Goal: Find specific page/section: Find specific page/section

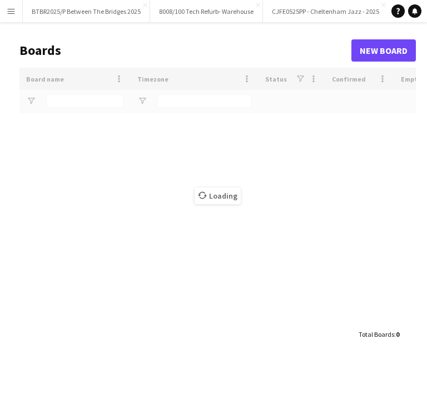
type input "****"
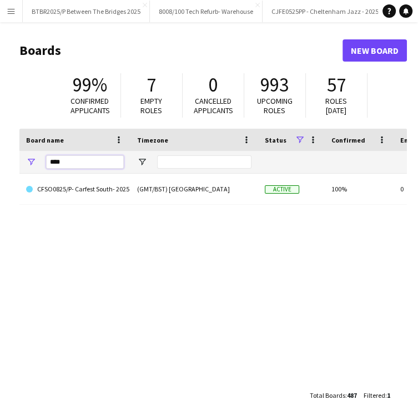
click at [67, 158] on input "****" at bounding box center [85, 162] width 78 height 13
click at [16, 9] on button "Menu" at bounding box center [11, 11] width 22 height 22
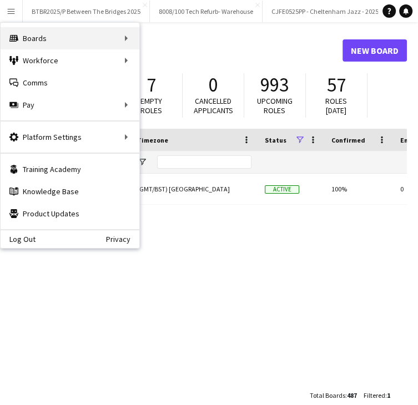
click at [57, 38] on div "Boards Boards" at bounding box center [70, 38] width 139 height 22
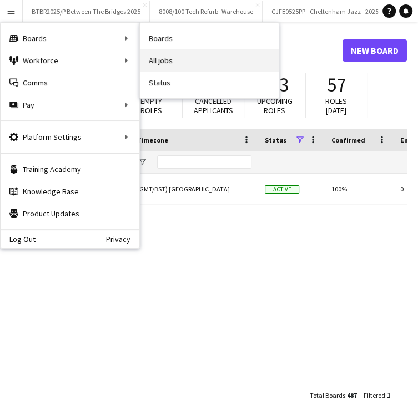
click at [164, 56] on link "All jobs" at bounding box center [209, 60] width 139 height 22
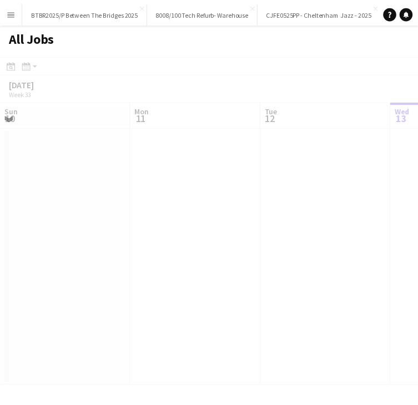
scroll to position [0, 265]
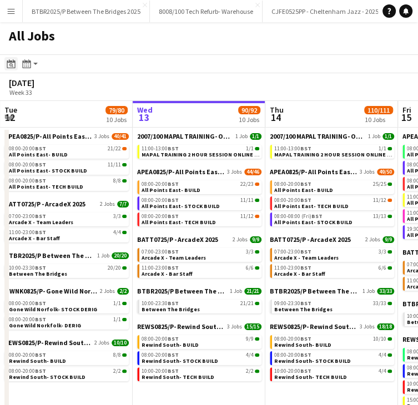
click at [12, 64] on icon at bounding box center [11, 65] width 4 height 4
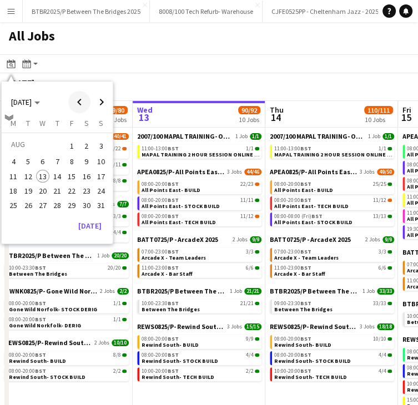
click at [69, 104] on span "Previous month" at bounding box center [79, 102] width 22 height 22
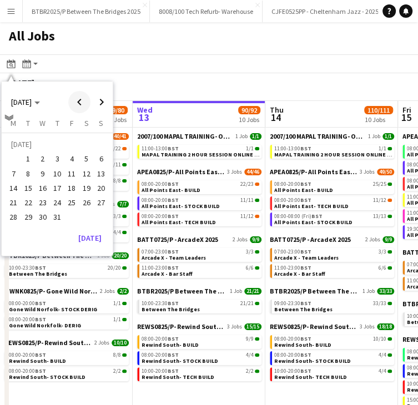
click at [77, 111] on span "Previous month" at bounding box center [79, 102] width 22 height 22
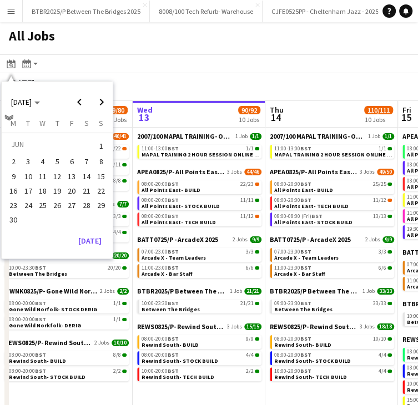
click at [64, 207] on button "27" at bounding box center [71, 205] width 14 height 14
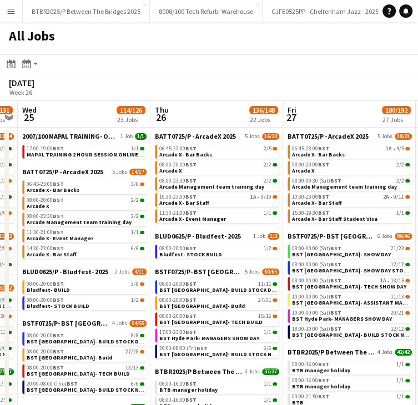
scroll to position [0, 247]
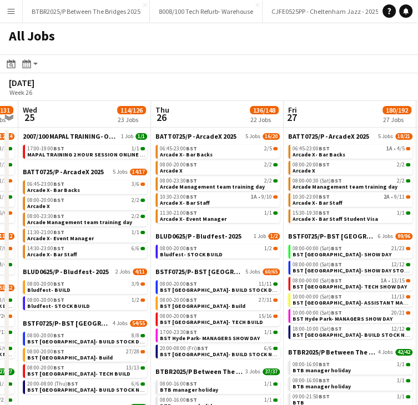
drag, startPoint x: 88, startPoint y: 113, endPoint x: 203, endPoint y: 116, distance: 115.0
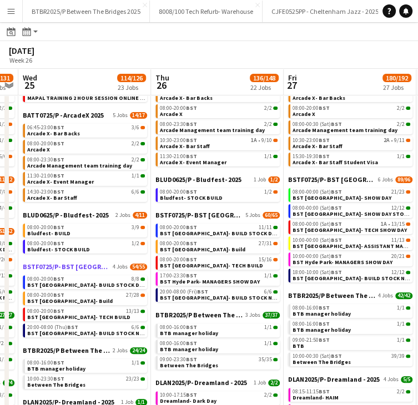
click at [87, 263] on span "BSTF0725/P- BST [GEOGRAPHIC_DATA]- 2025" at bounding box center [67, 267] width 88 height 8
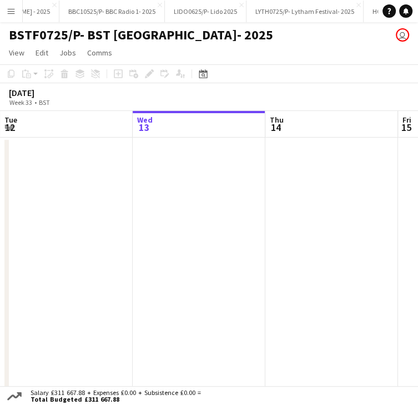
scroll to position [0, 3132]
click at [209, 73] on div "Date picker" at bounding box center [203, 73] width 13 height 13
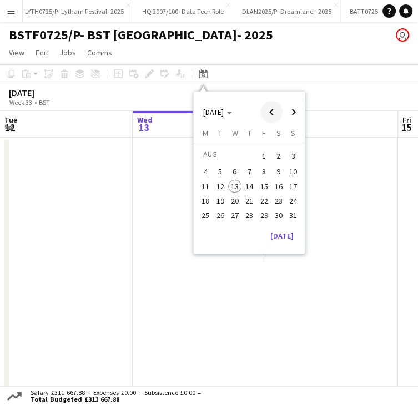
click at [267, 110] on span "Previous month" at bounding box center [271, 112] width 22 height 22
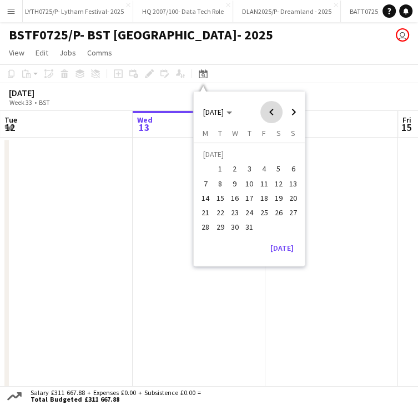
click at [267, 110] on span "Previous month" at bounding box center [271, 112] width 22 height 22
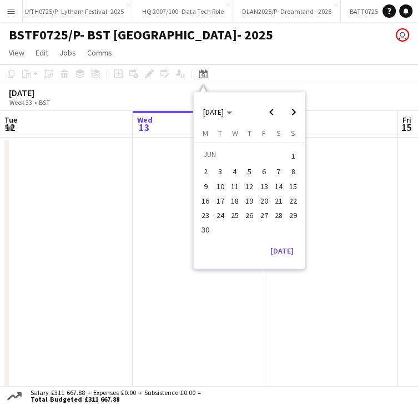
click at [243, 213] on span "26" at bounding box center [249, 215] width 13 height 13
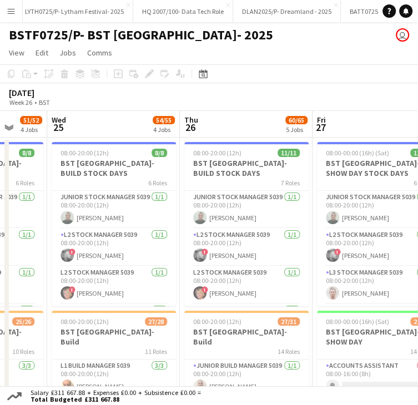
scroll to position [0, 354]
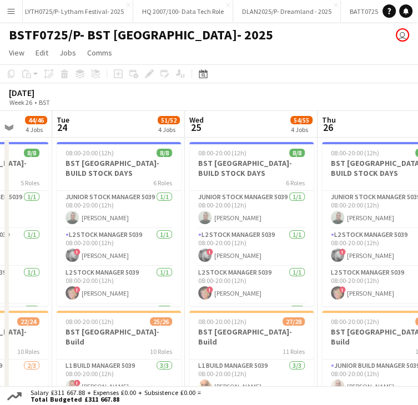
drag, startPoint x: 262, startPoint y: 125, endPoint x: 368, endPoint y: 124, distance: 105.5
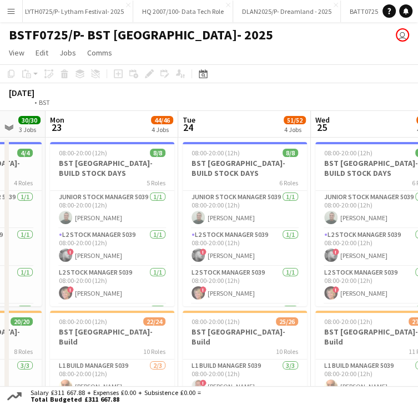
drag, startPoint x: 218, startPoint y: 125, endPoint x: 330, endPoint y: 126, distance: 112.2
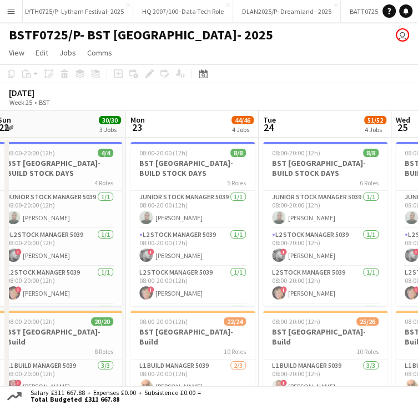
drag, startPoint x: 198, startPoint y: 126, endPoint x: 329, endPoint y: 125, distance: 131.1
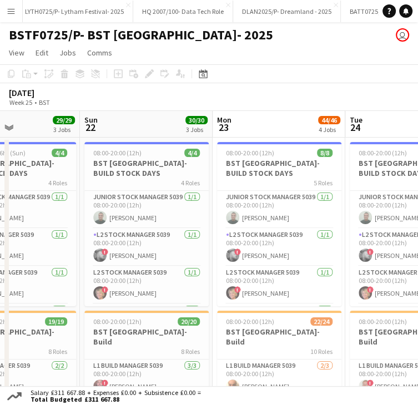
drag, startPoint x: 247, startPoint y: 127, endPoint x: 282, endPoint y: 123, distance: 35.8
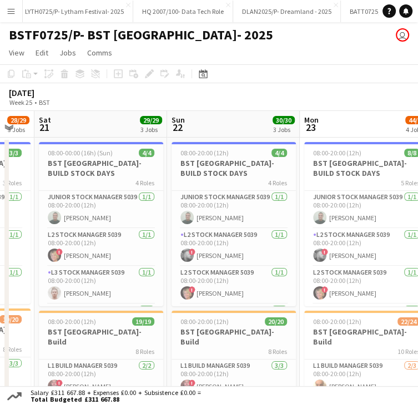
drag, startPoint x: 149, startPoint y: 127, endPoint x: 244, endPoint y: 131, distance: 95.1
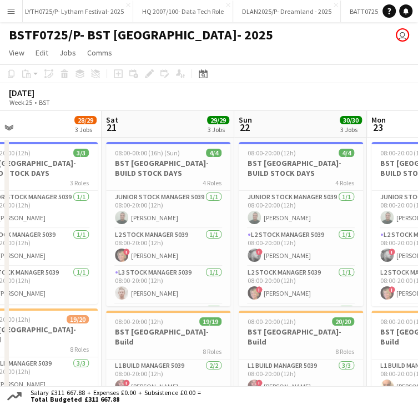
drag, startPoint x: 107, startPoint y: 128, endPoint x: 287, endPoint y: 127, distance: 180.5
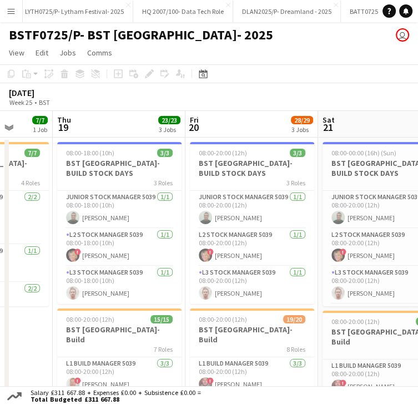
scroll to position [0, 341]
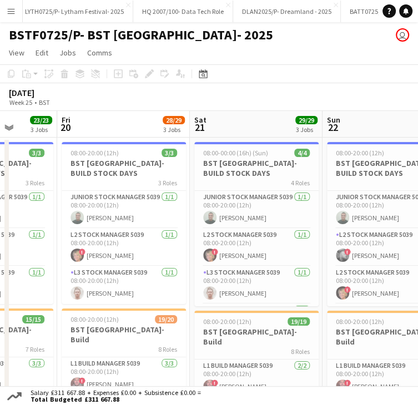
drag, startPoint x: 209, startPoint y: 128, endPoint x: 298, endPoint y: 126, distance: 88.3
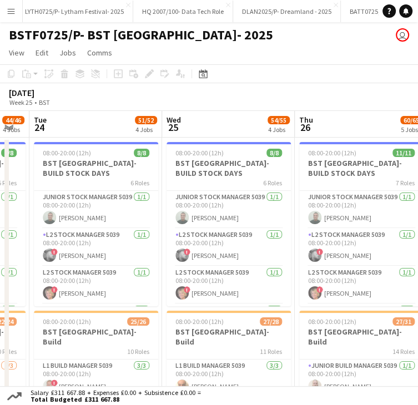
scroll to position [0, 373]
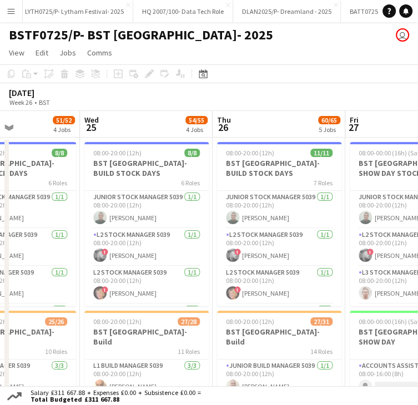
drag, startPoint x: 302, startPoint y: 127, endPoint x: 121, endPoint y: 132, distance: 181.1
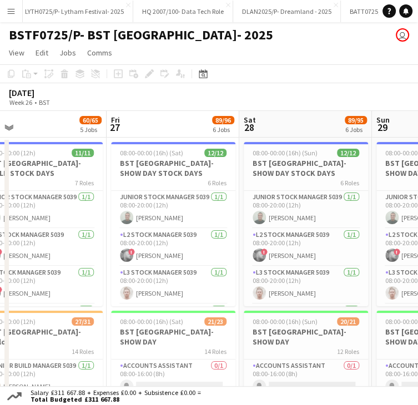
drag, startPoint x: 229, startPoint y: 132, endPoint x: 169, endPoint y: 132, distance: 60.5
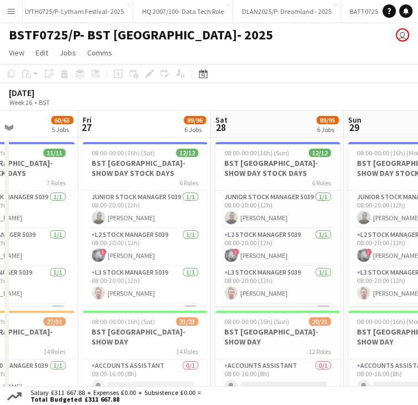
drag, startPoint x: 293, startPoint y: 111, endPoint x: 262, endPoint y: 115, distance: 31.3
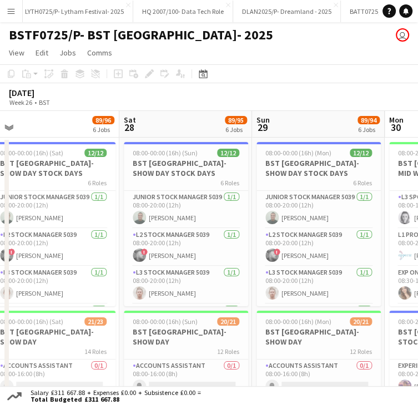
drag, startPoint x: 187, startPoint y: 117, endPoint x: 267, endPoint y: 118, distance: 80.5
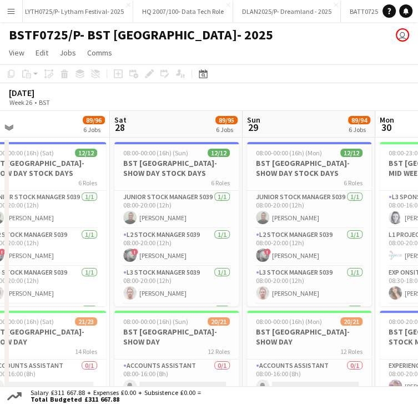
drag, startPoint x: 280, startPoint y: 119, endPoint x: 188, endPoint y: 121, distance: 91.7
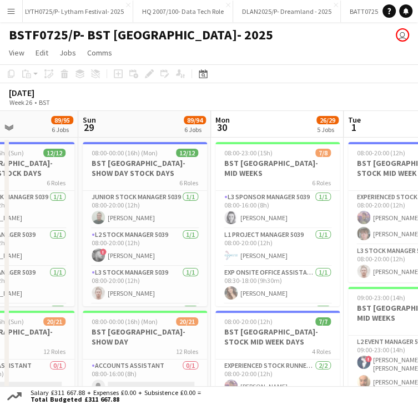
drag, startPoint x: 298, startPoint y: 122, endPoint x: 287, endPoint y: 123, distance: 11.2
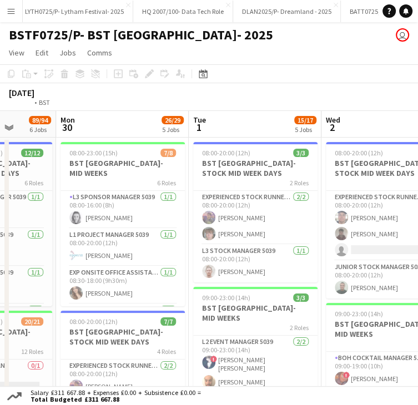
drag, startPoint x: 392, startPoint y: 129, endPoint x: 176, endPoint y: 121, distance: 215.7
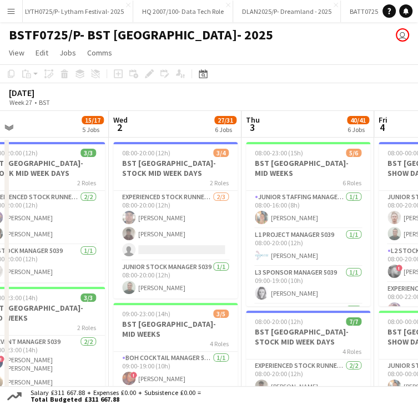
drag, startPoint x: 278, startPoint y: 128, endPoint x: 211, endPoint y: 125, distance: 66.7
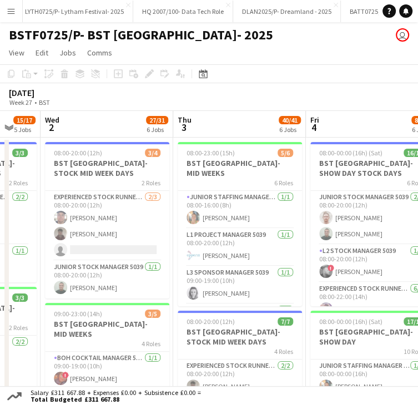
drag, startPoint x: 240, startPoint y: 124, endPoint x: 189, endPoint y: 124, distance: 51.1
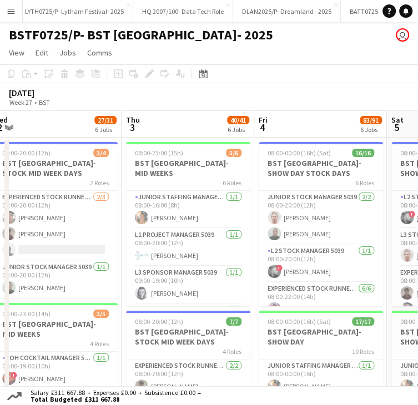
drag, startPoint x: 250, startPoint y: 124, endPoint x: 187, endPoint y: 127, distance: 62.8
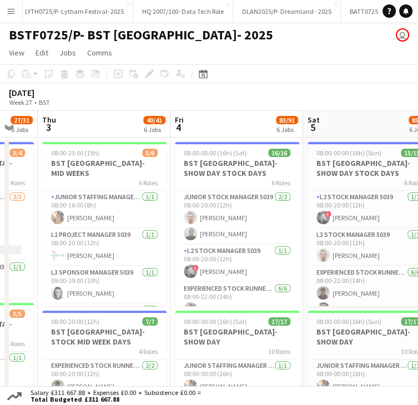
drag, startPoint x: 267, startPoint y: 121, endPoint x: 198, endPoint y: 126, distance: 69.0
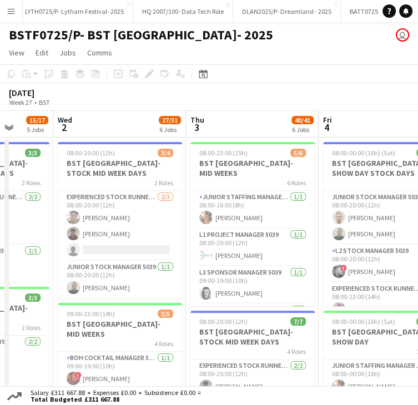
drag, startPoint x: 272, startPoint y: 127, endPoint x: 175, endPoint y: 124, distance: 96.7
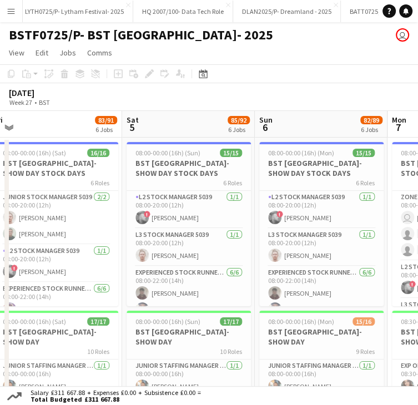
drag, startPoint x: 232, startPoint y: 126, endPoint x: 208, endPoint y: 125, distance: 24.4
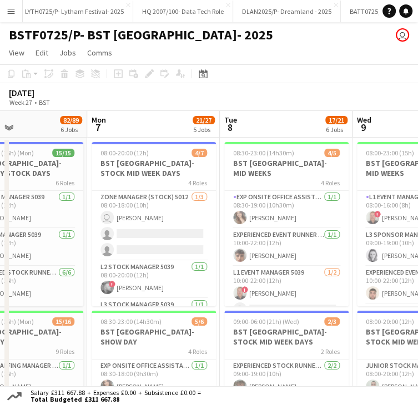
drag, startPoint x: 199, startPoint y: 119, endPoint x: 146, endPoint y: 119, distance: 53.9
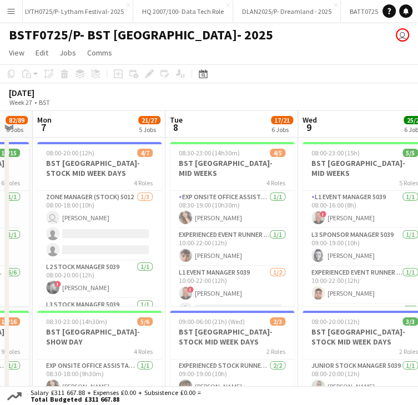
drag, startPoint x: 167, startPoint y: 123, endPoint x: 263, endPoint y: 129, distance: 96.9
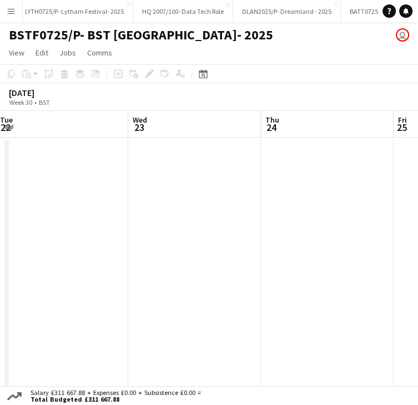
scroll to position [0, 465]
click at [250, 123] on app-board-header-date "Thu 24" at bounding box center [265, 124] width 133 height 27
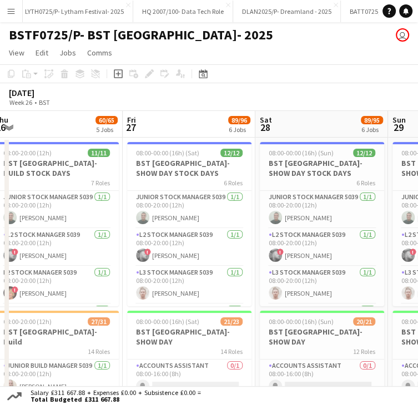
scroll to position [0, 274]
